Goal: Use online tool/utility: Utilize a website feature to perform a specific function

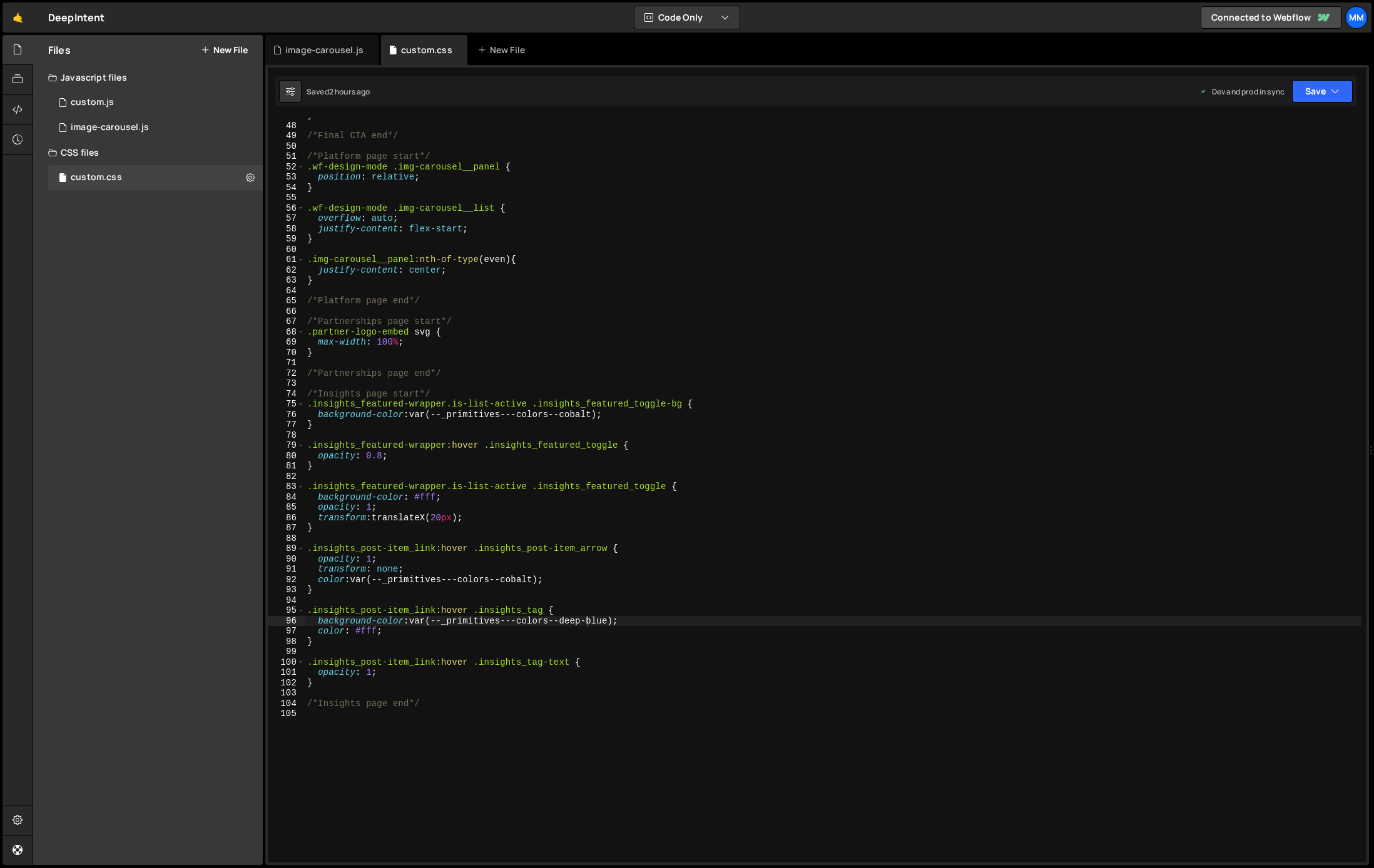
scroll to position [481, 0]
type textarea "}"
click at [334, 688] on div "} /*Final CTA end*/ /*Platform page start*/ .wf-design-mode .img-carousel__pane…" at bounding box center [833, 493] width 1057 height 765
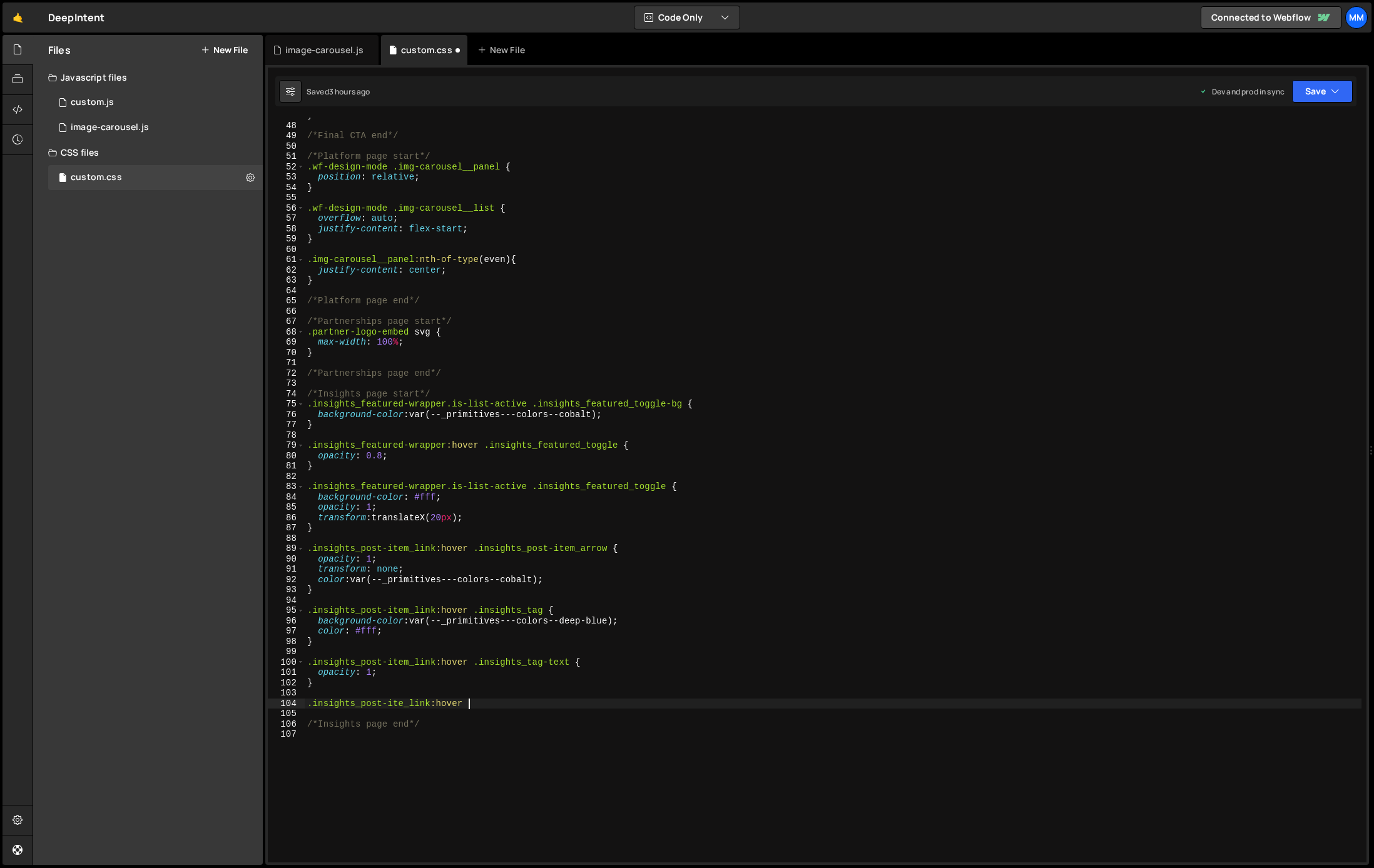
paste textarea "insights_post-item_image"
type textarea ".insights_post-ite_link:hover .insights_post-item_image{}"
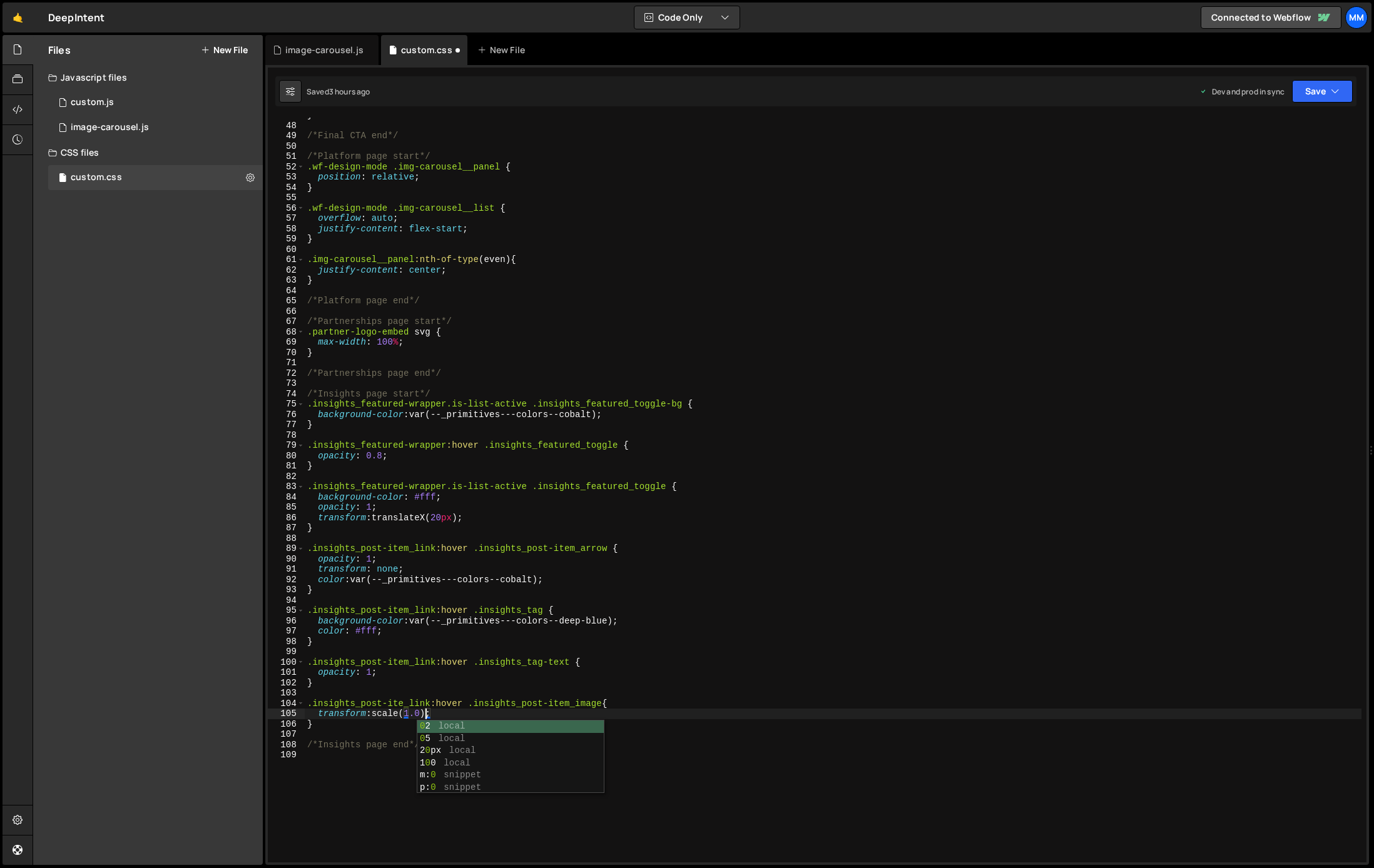
scroll to position [0, 9]
click at [1311, 89] on button "Save" at bounding box center [1323, 91] width 61 height 23
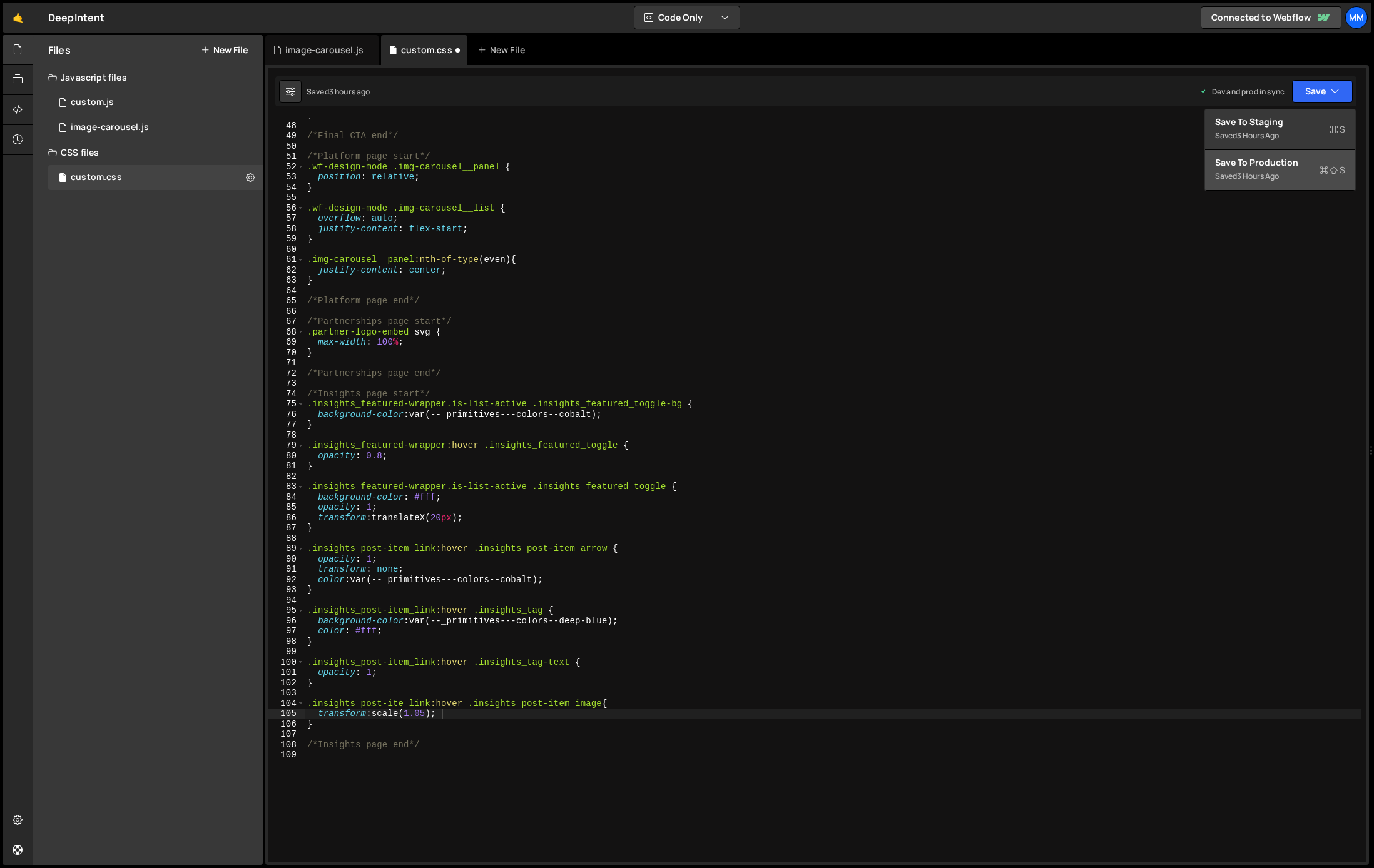
click at [1263, 171] on div "3 hours ago" at bounding box center [1258, 176] width 42 height 10
click at [385, 611] on div "} /*Final CTA end*/ /*Platform page start*/ .wf-design-mode .img-carousel__pane…" at bounding box center [833, 493] width 1057 height 765
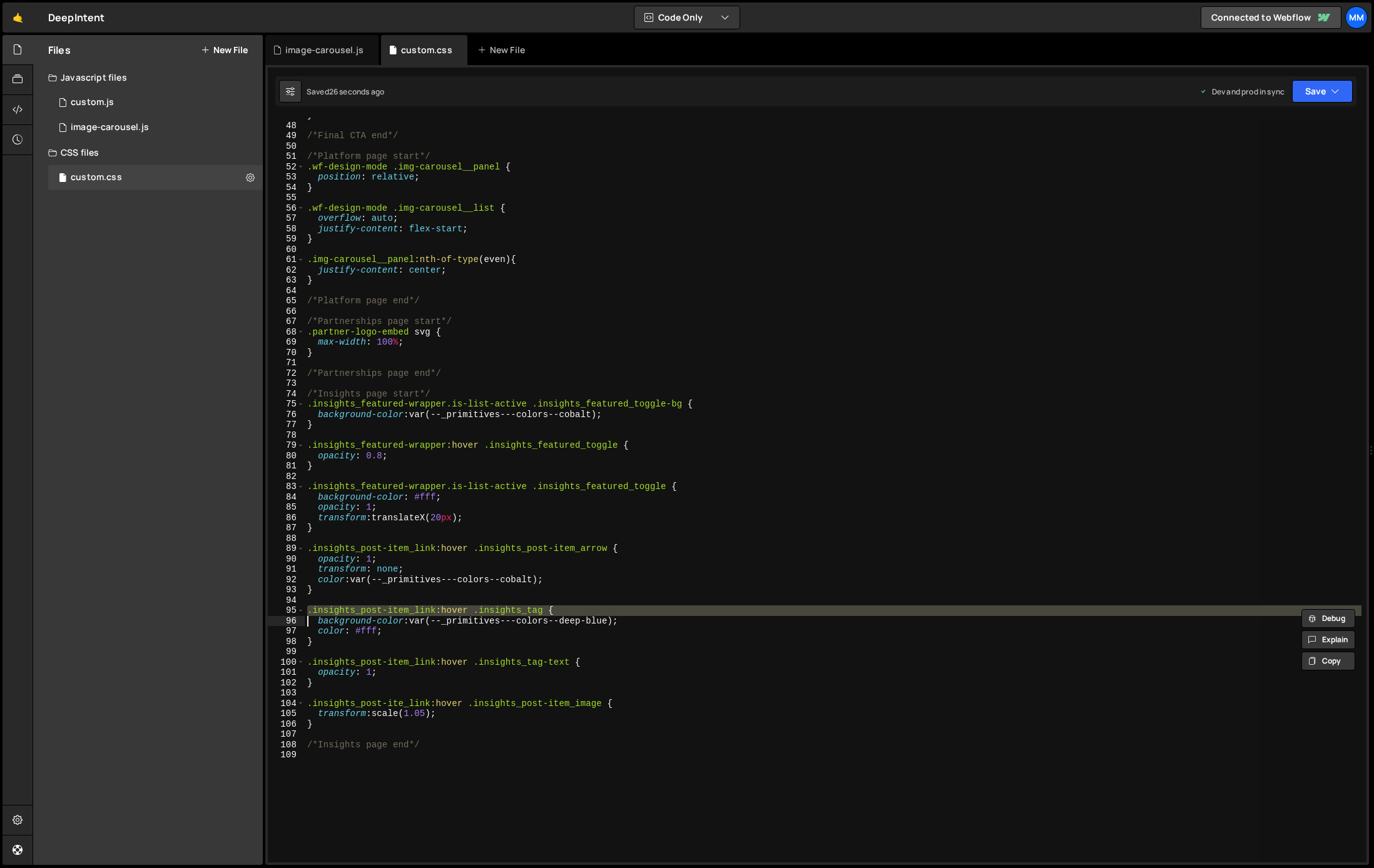
click at [398, 610] on div "} /*Final CTA end*/ /*Platform page start*/ .wf-design-mode .img-carousel__pane…" at bounding box center [833, 490] width 1057 height 745
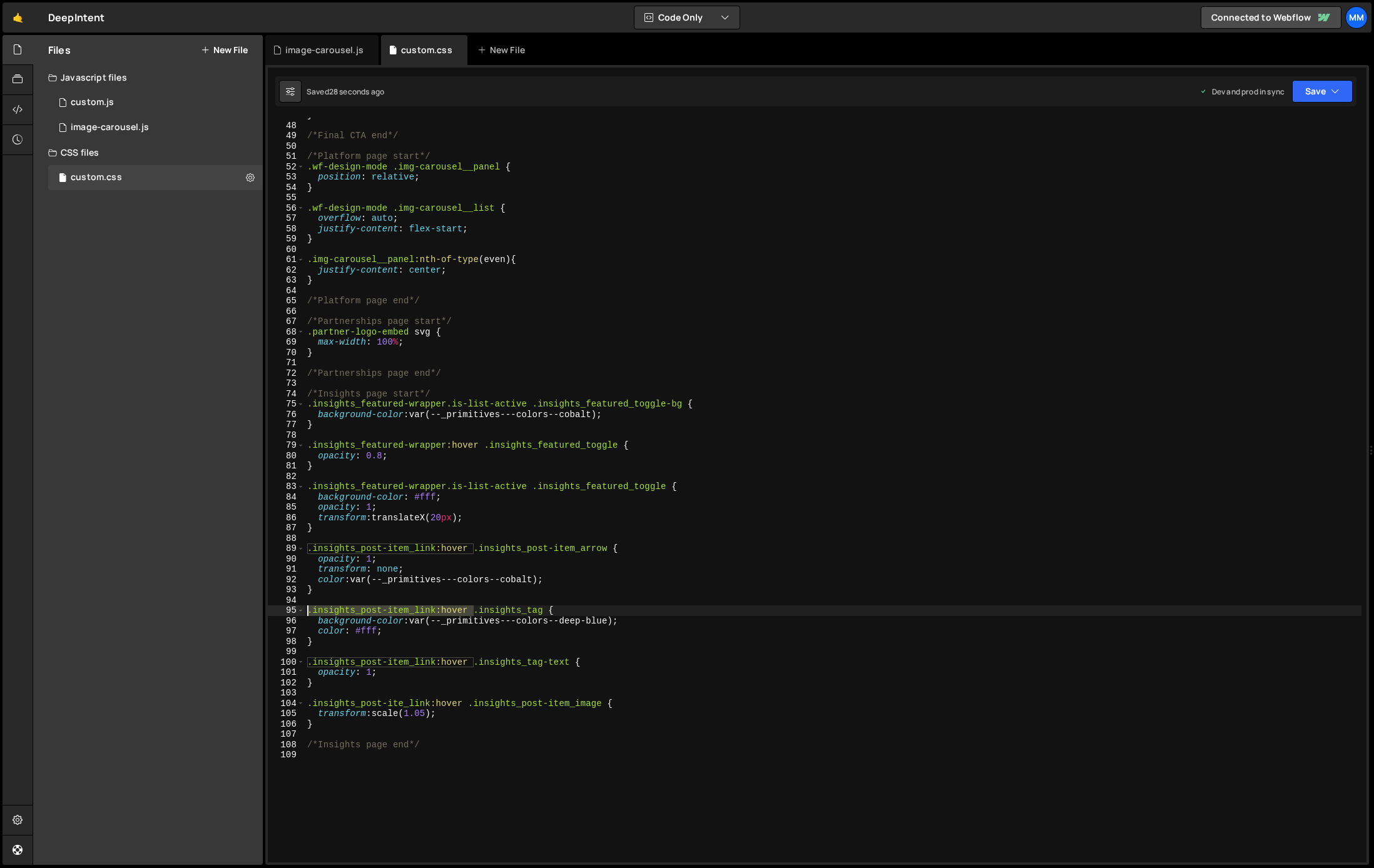
drag, startPoint x: 471, startPoint y: 609, endPoint x: 294, endPoint y: 615, distance: 177.1
click at [294, 615] on div ".insights_post-item_link:hover .insights_tag { 47 48 49 50 51 52 53 54 55 56 57…" at bounding box center [817, 490] width 1098 height 745
drag, startPoint x: 466, startPoint y: 704, endPoint x: 288, endPoint y: 707, distance: 178.0
click at [288, 707] on div ".insights_post-item_link:hover .insights_tag { 47 48 49 50 51 52 53 54 55 56 57…" at bounding box center [817, 490] width 1098 height 745
paste textarea "m_link:hover"
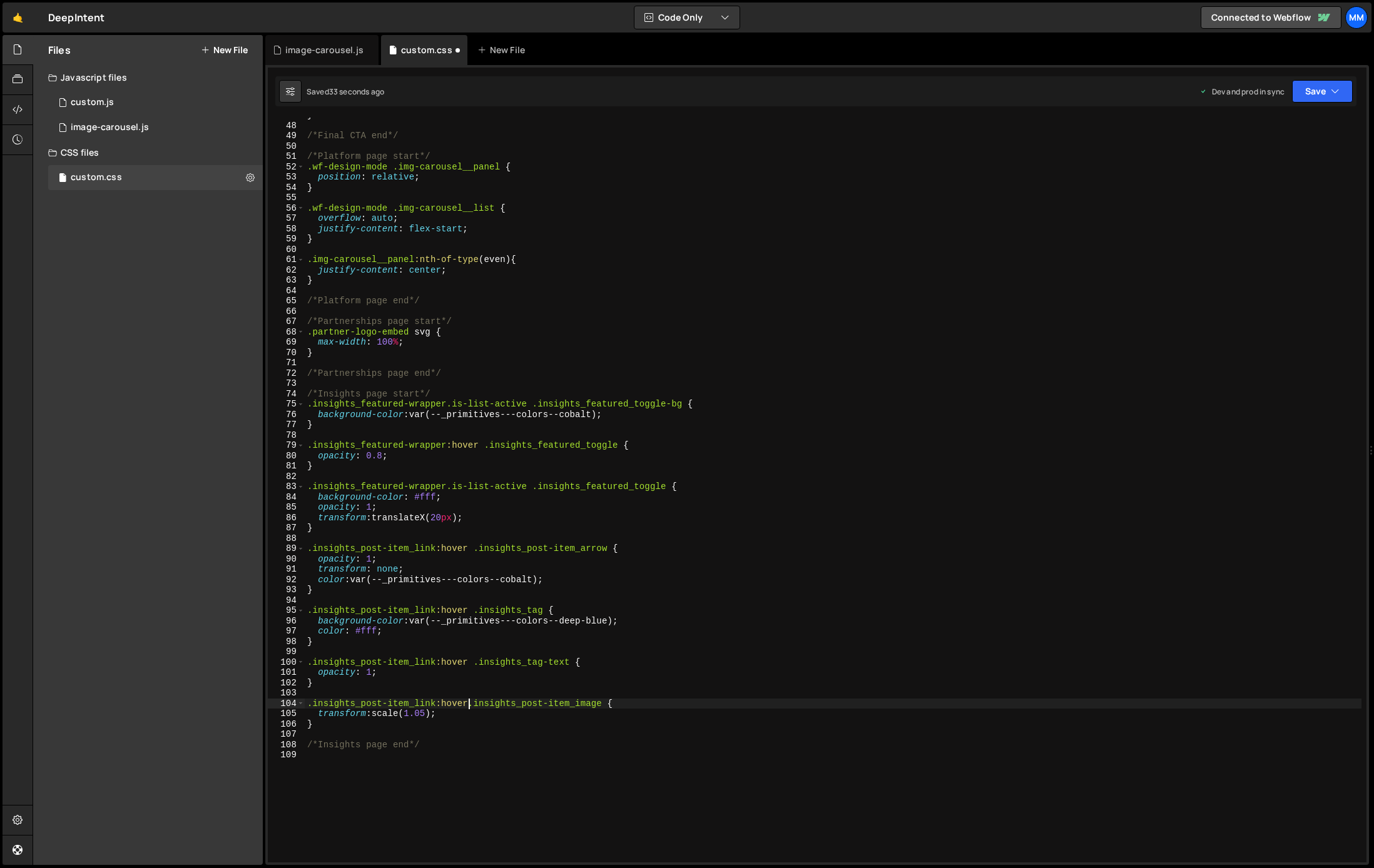
scroll to position [0, 11]
type textarea ".insights_post-item_link:hover .insights_post-item_image {"
click at [1326, 94] on button "Save" at bounding box center [1323, 91] width 61 height 23
click at [1289, 152] on button "Save to Production S Saved 34 seconds ago" at bounding box center [1280, 170] width 150 height 41
